Goal: Find specific page/section

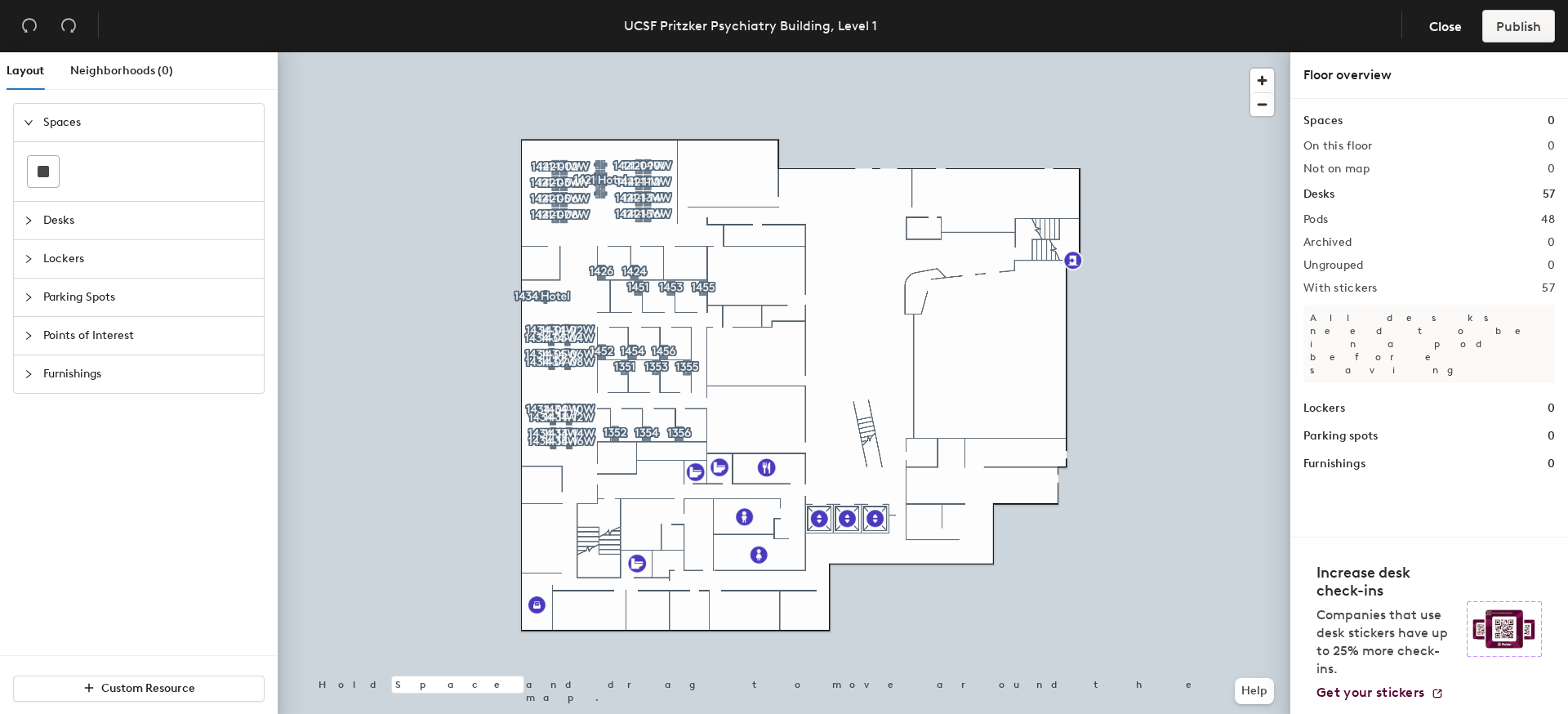
click at [70, 370] on span "Furnishings" at bounding box center [148, 374] width 211 height 37
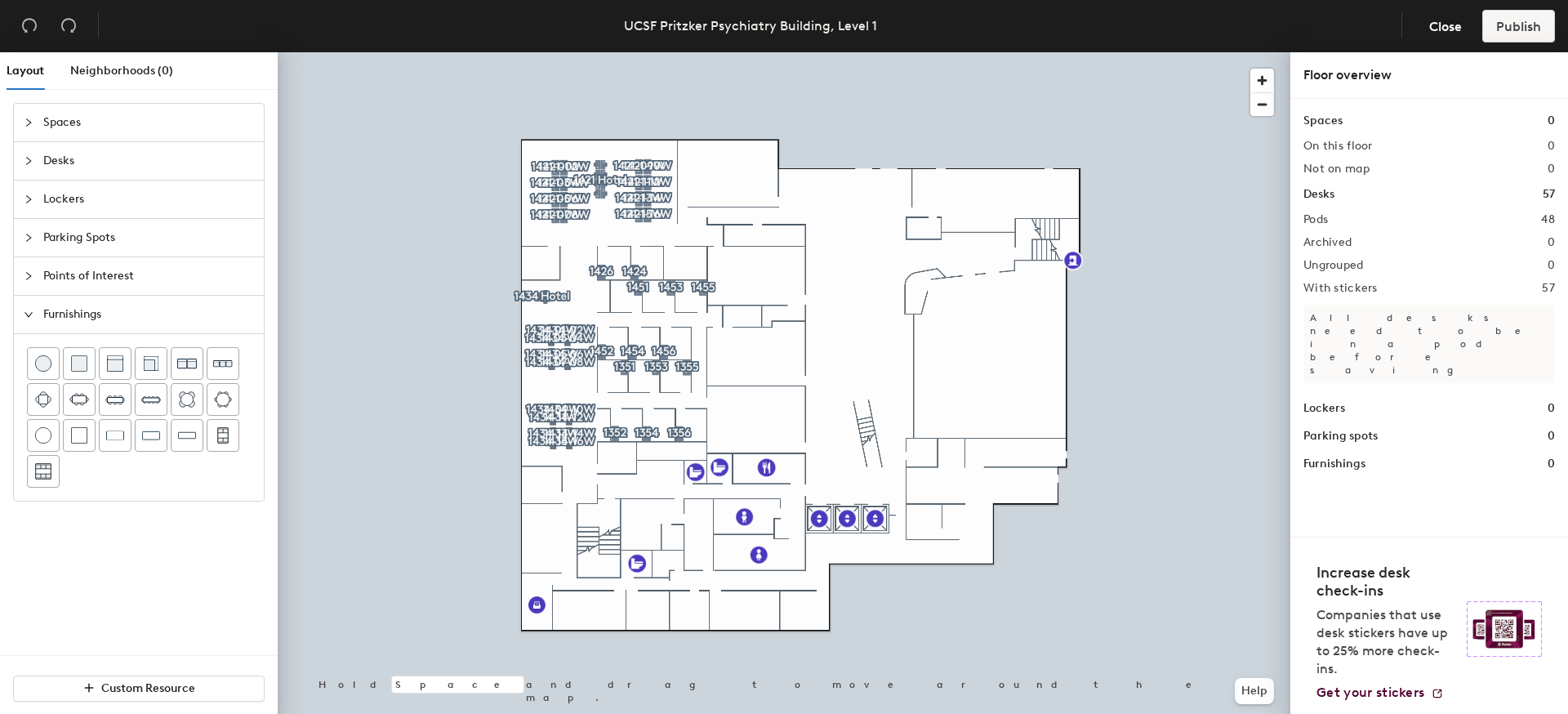
click at [100, 277] on span "Points of Interest" at bounding box center [148, 276] width 211 height 37
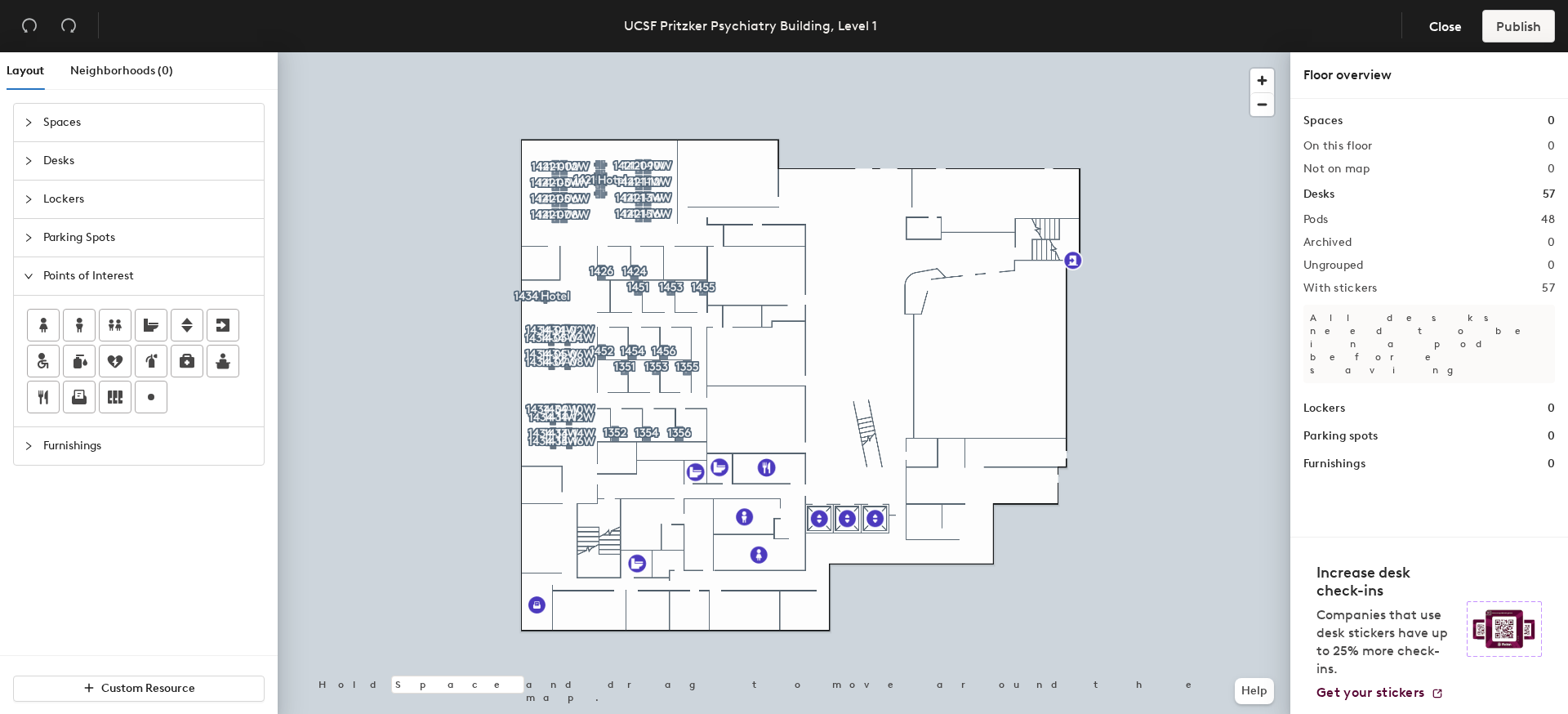
click at [96, 238] on span "Parking Spots" at bounding box center [148, 238] width 211 height 37
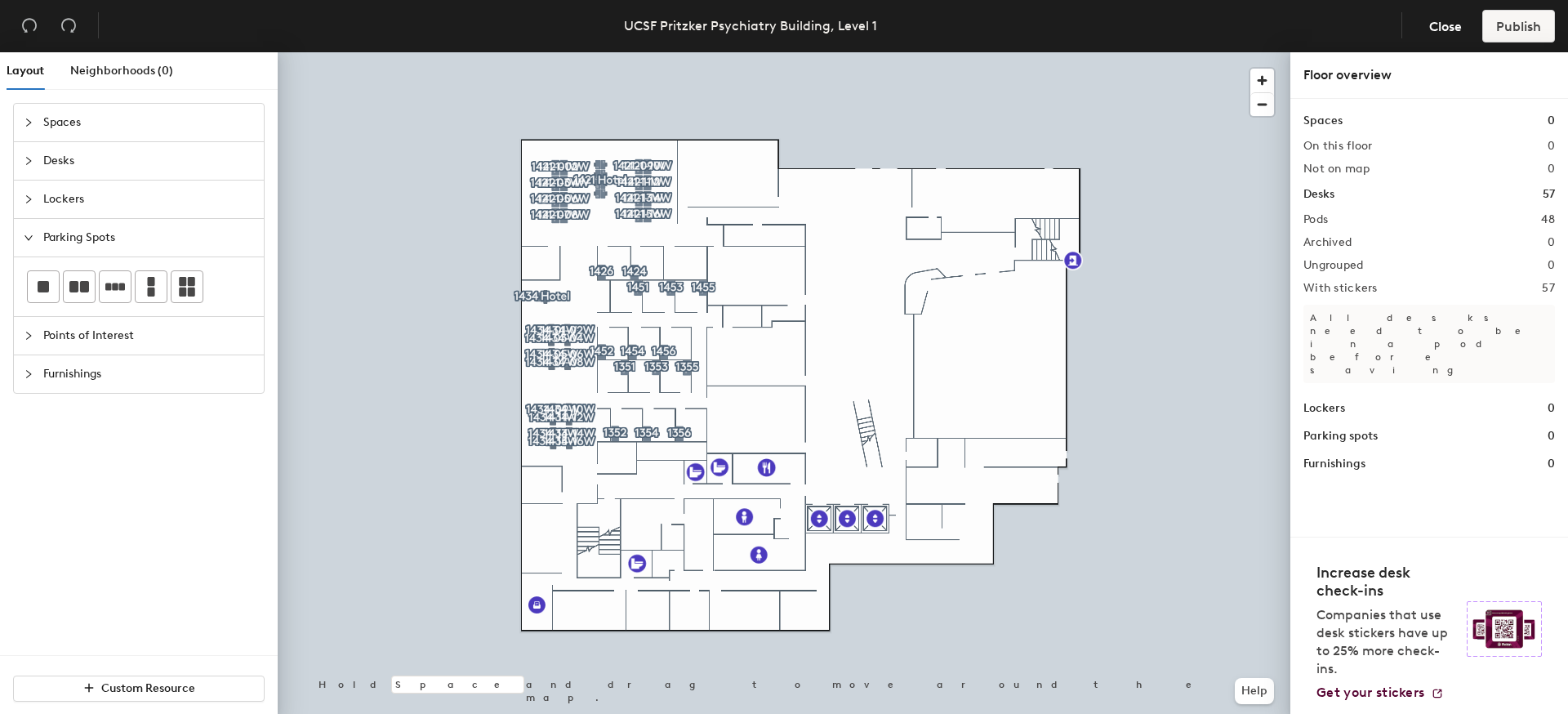
click at [97, 197] on span "Lockers" at bounding box center [148, 199] width 211 height 37
click at [99, 166] on span "Desks" at bounding box center [148, 161] width 211 height 37
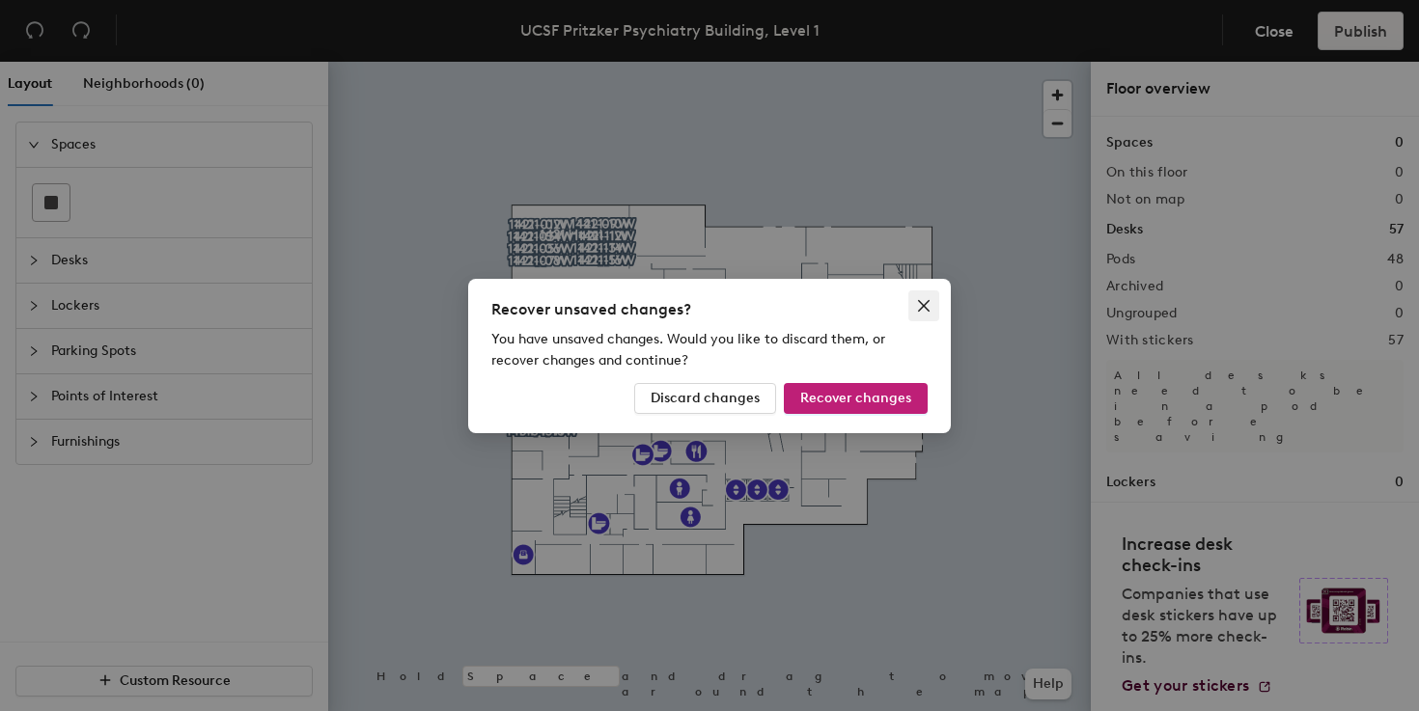
click at [923, 311] on icon "close" at bounding box center [923, 305] width 15 height 15
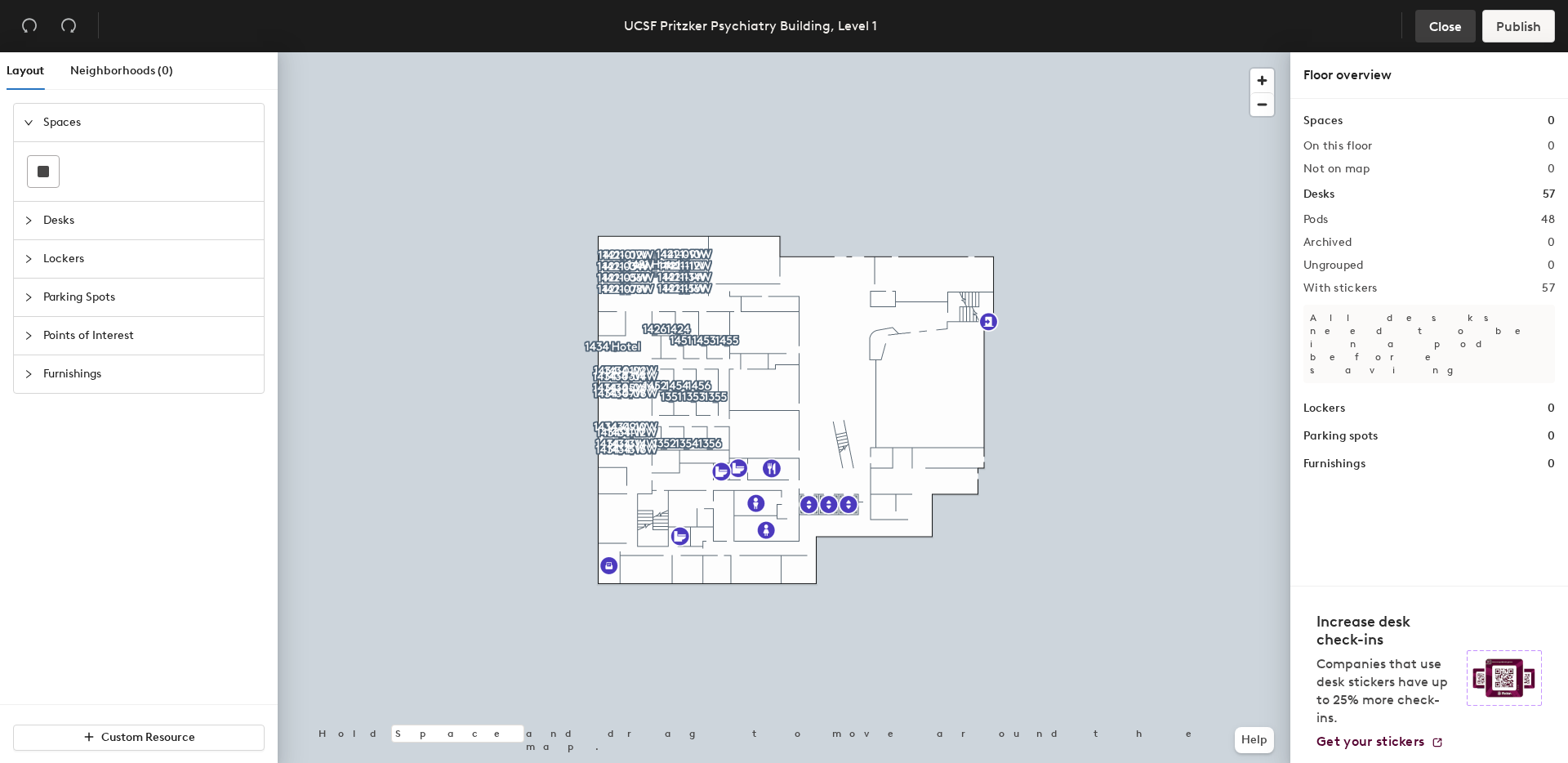
click at [1200, 33] on span "Close" at bounding box center [1445, 26] width 33 height 15
